Goal: Navigation & Orientation: Find specific page/section

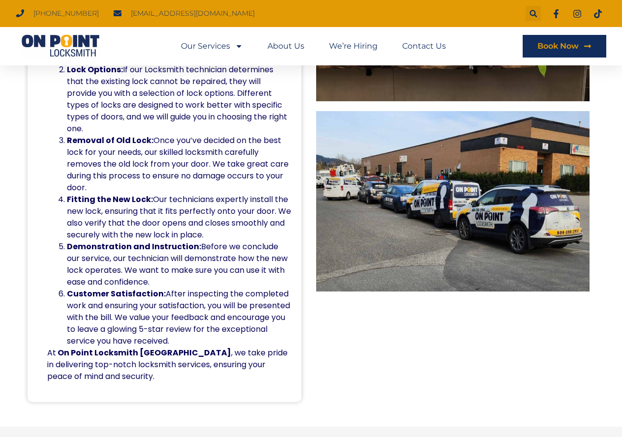
scroll to position [393, 0]
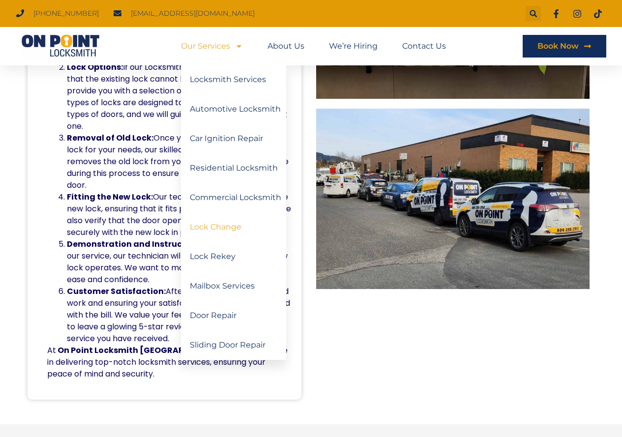
click at [221, 223] on link "Lock Change" at bounding box center [233, 226] width 105 height 29
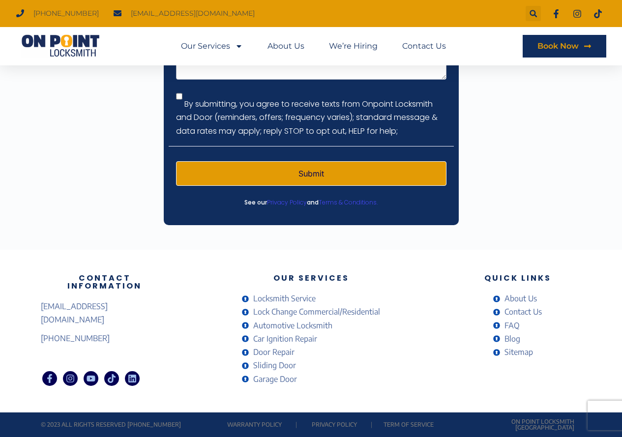
scroll to position [2940, 0]
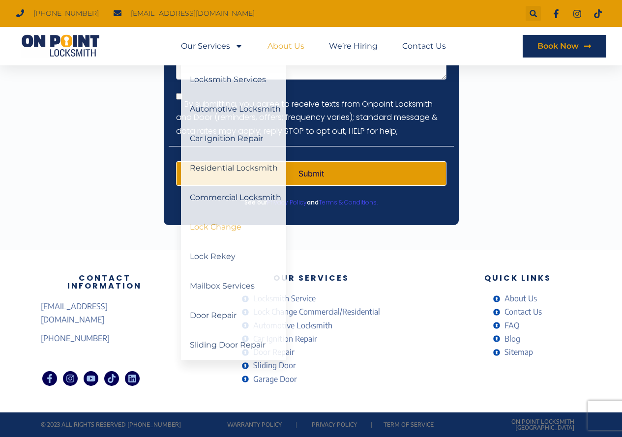
click at [295, 49] on link "About Us" at bounding box center [285, 46] width 37 height 23
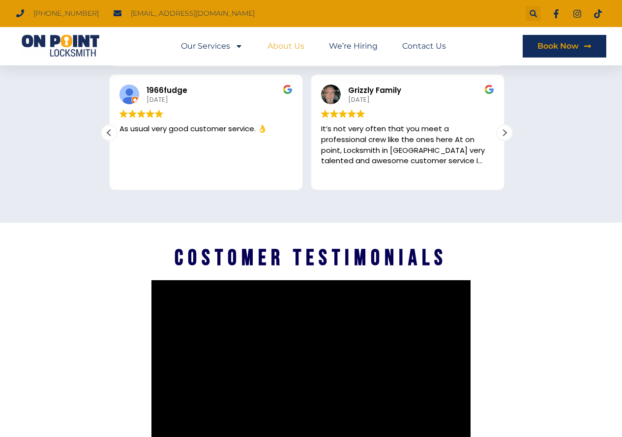
scroll to position [1719, 0]
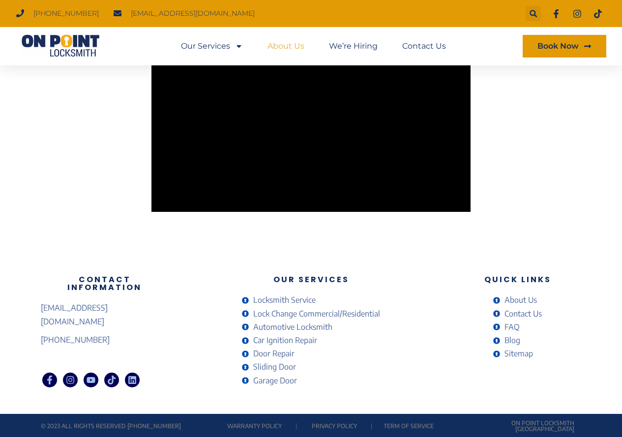
click at [548, 43] on span "Book Now" at bounding box center [557, 46] width 41 height 8
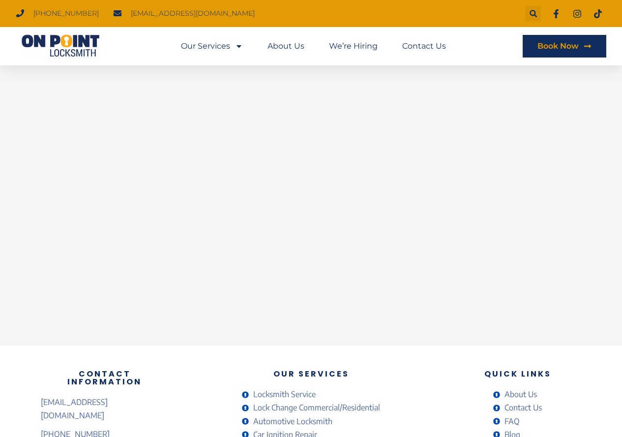
scroll to position [398, 0]
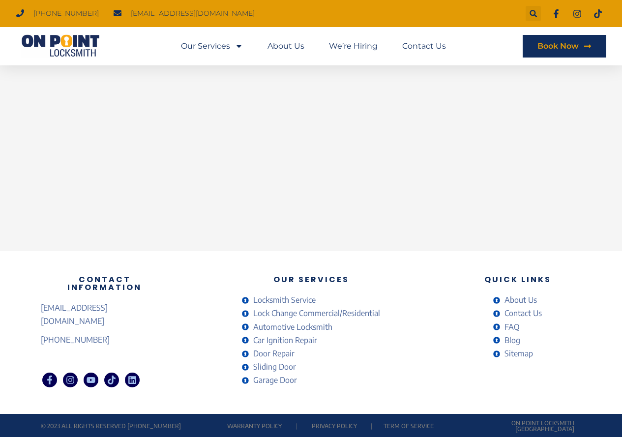
click at [518, 327] on span "FAQ" at bounding box center [511, 326] width 18 height 13
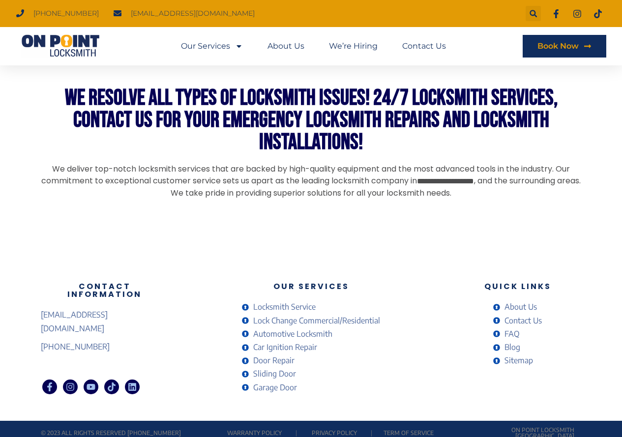
scroll to position [1151, 0]
